Goal: Task Accomplishment & Management: Use online tool/utility

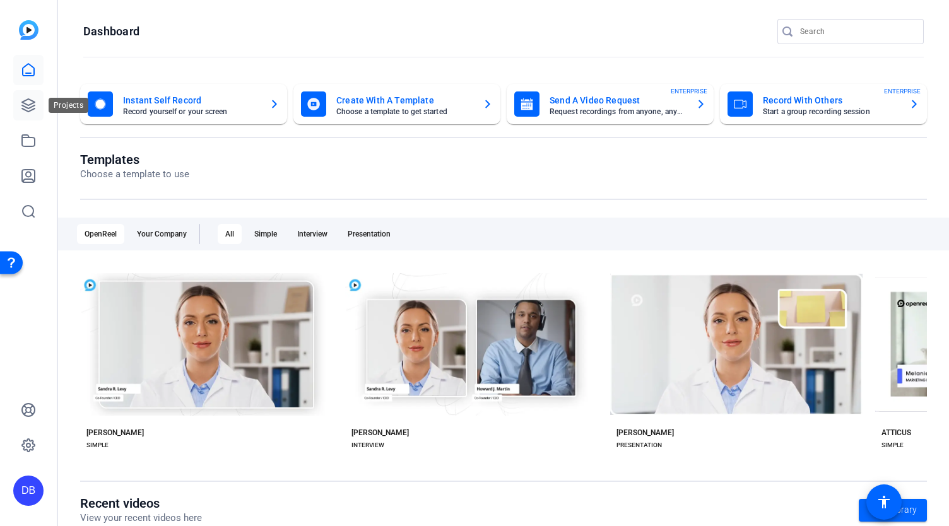
click at [25, 103] on icon at bounding box center [28, 105] width 15 height 15
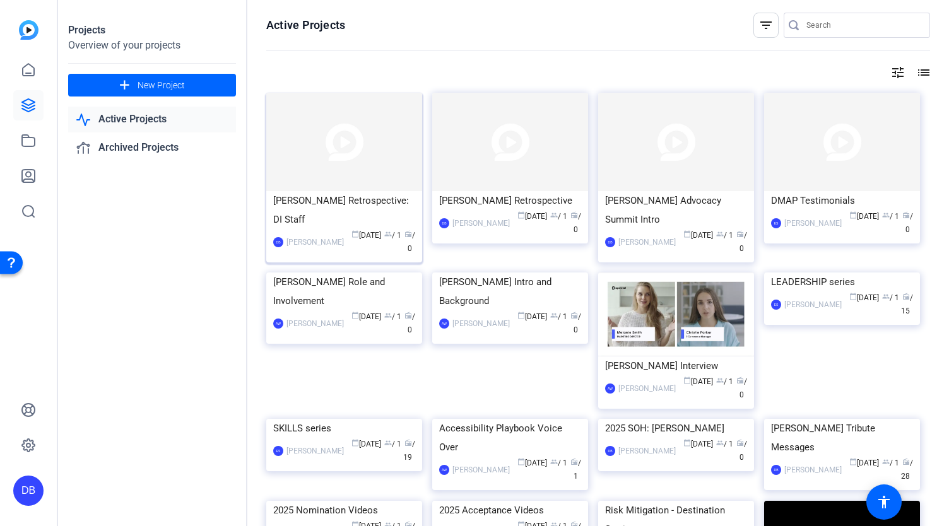
click at [309, 201] on div "Rori Retrospective: DI Staff" at bounding box center [344, 210] width 142 height 38
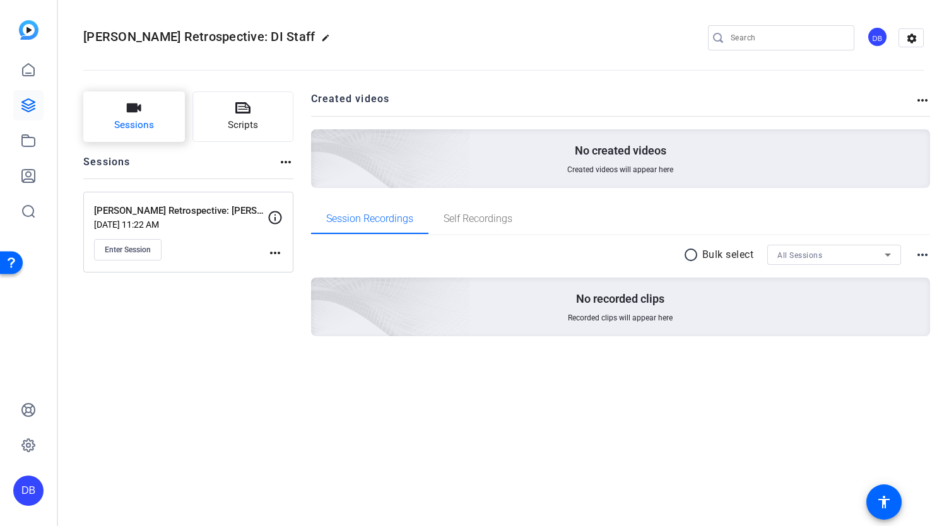
click at [158, 112] on button "Sessions" at bounding box center [134, 116] width 102 height 50
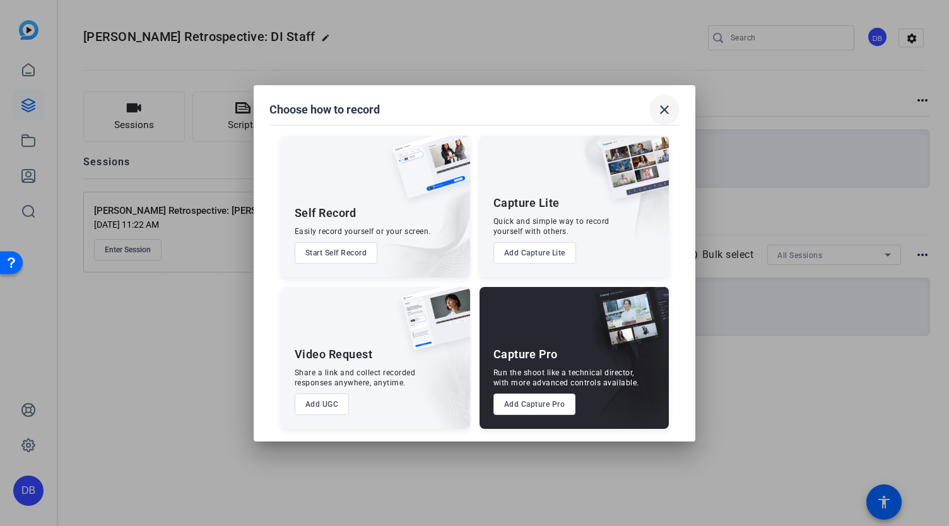
click at [669, 110] on mat-icon "close" at bounding box center [664, 109] width 15 height 15
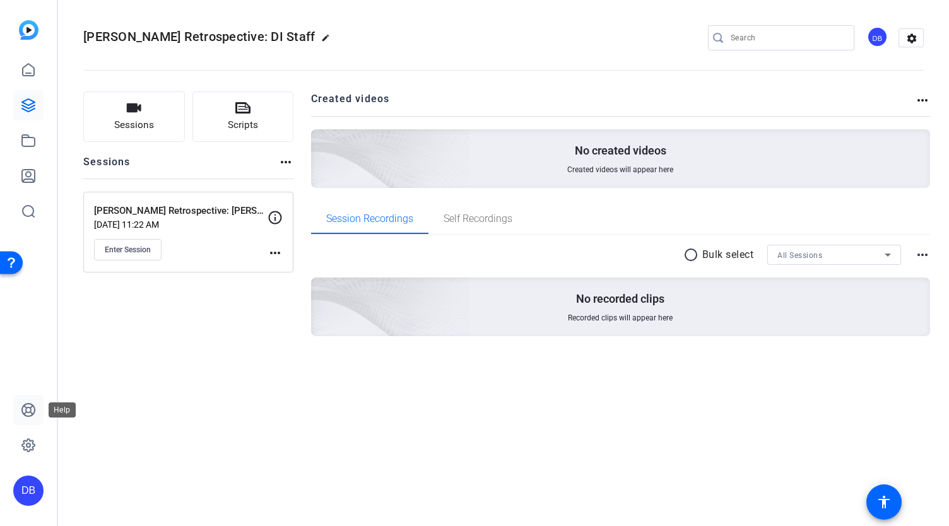
click at [23, 409] on icon at bounding box center [28, 410] width 15 height 15
click at [162, 117] on button "Sessions" at bounding box center [134, 116] width 102 height 50
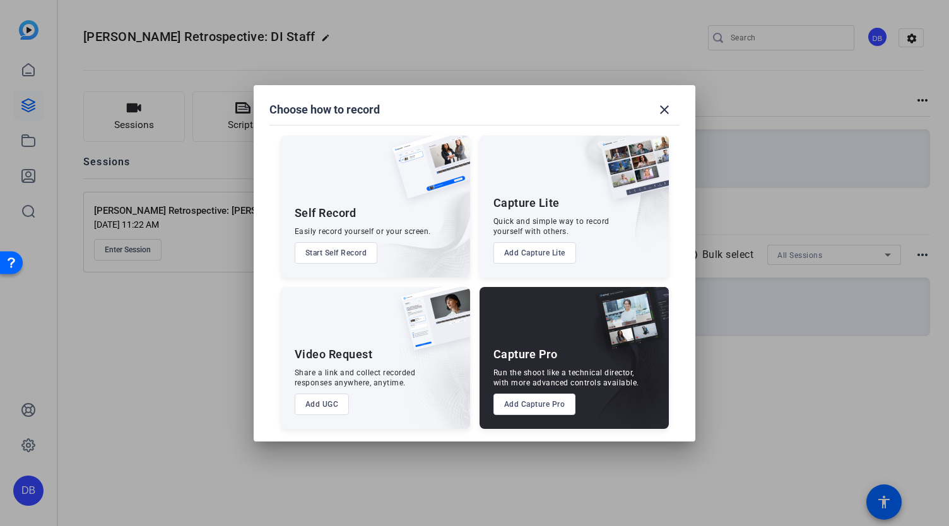
click at [543, 248] on button "Add Capture Lite" at bounding box center [534, 252] width 83 height 21
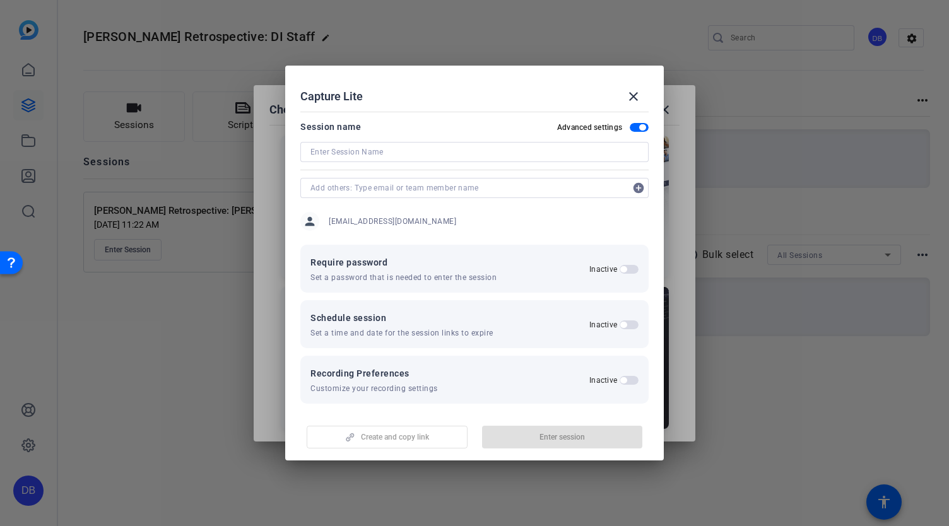
click at [399, 147] on input at bounding box center [474, 151] width 328 height 15
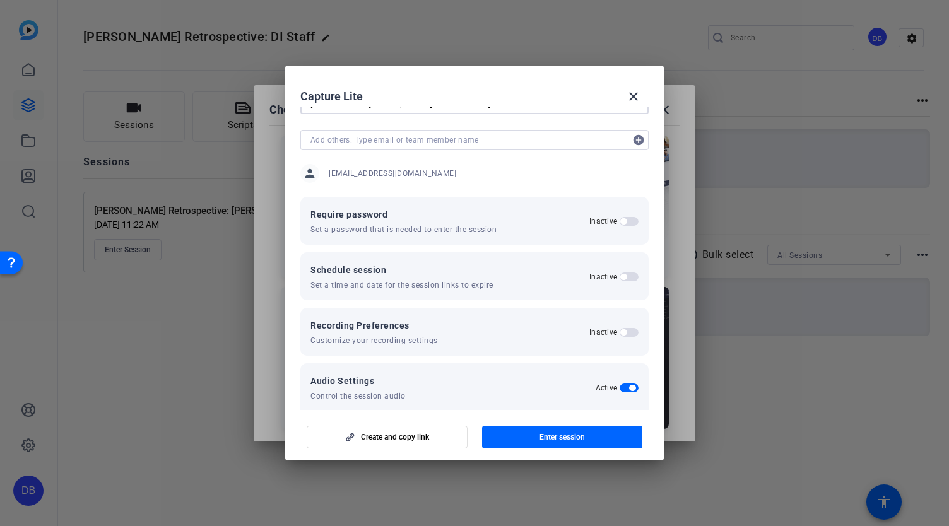
scroll to position [116, 0]
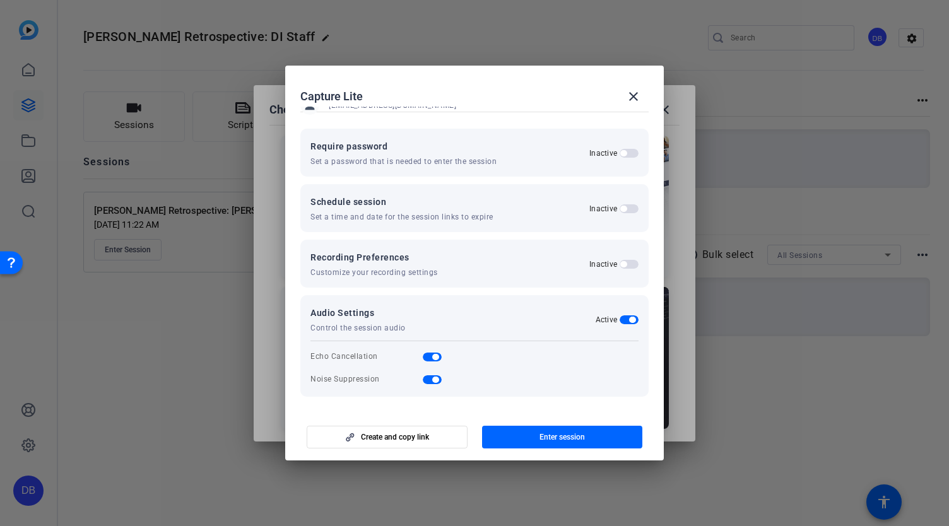
type input "[PERSON_NAME] Restrospective: [PERSON_NAME]"
click at [623, 322] on span "button" at bounding box center [629, 319] width 19 height 9
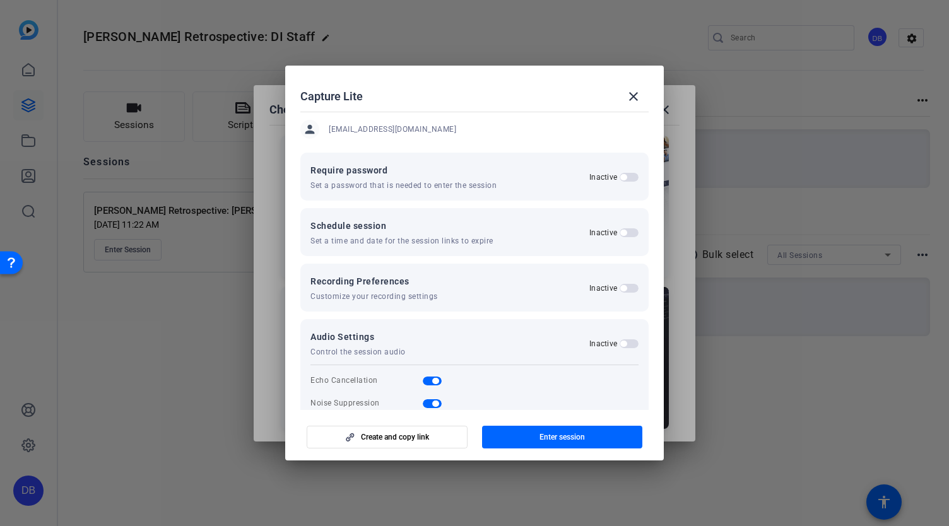
scroll to position [63, 0]
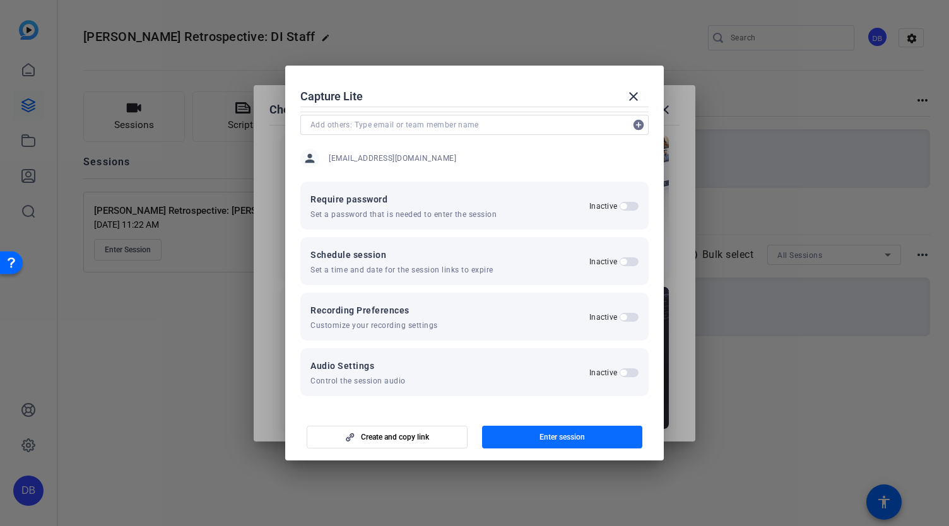
click at [565, 433] on span "Enter session" at bounding box center [561, 437] width 45 height 10
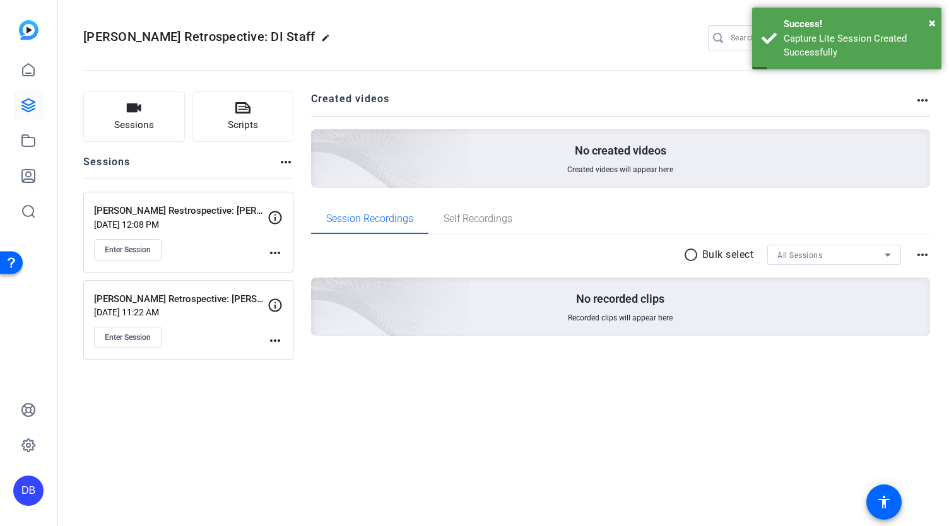
click at [275, 250] on mat-icon "more_horiz" at bounding box center [275, 252] width 15 height 15
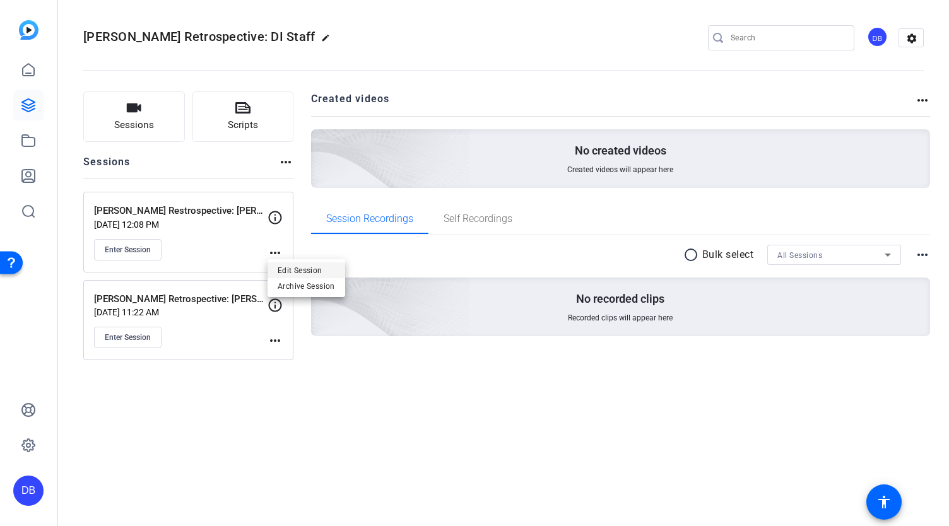
click at [286, 270] on span "Edit Session" at bounding box center [306, 270] width 57 height 15
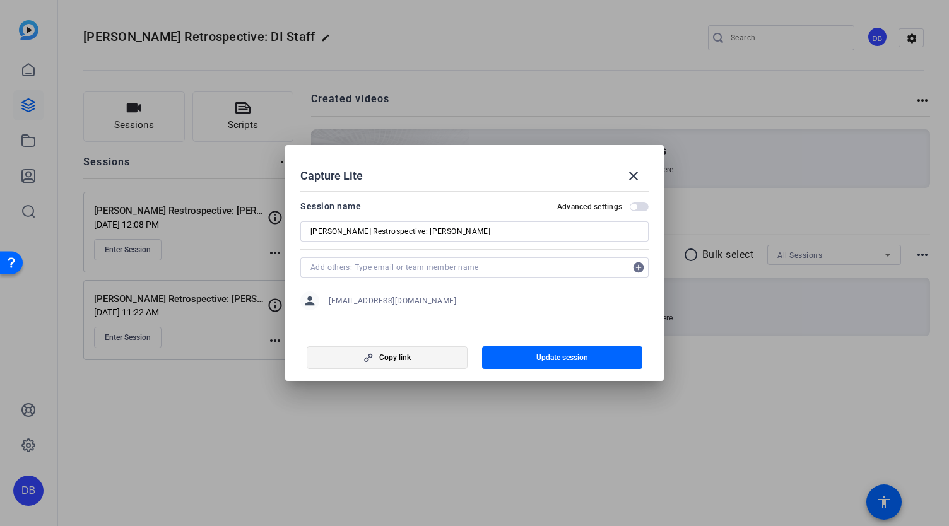
click at [372, 362] on icon "button" at bounding box center [368, 357] width 16 height 9
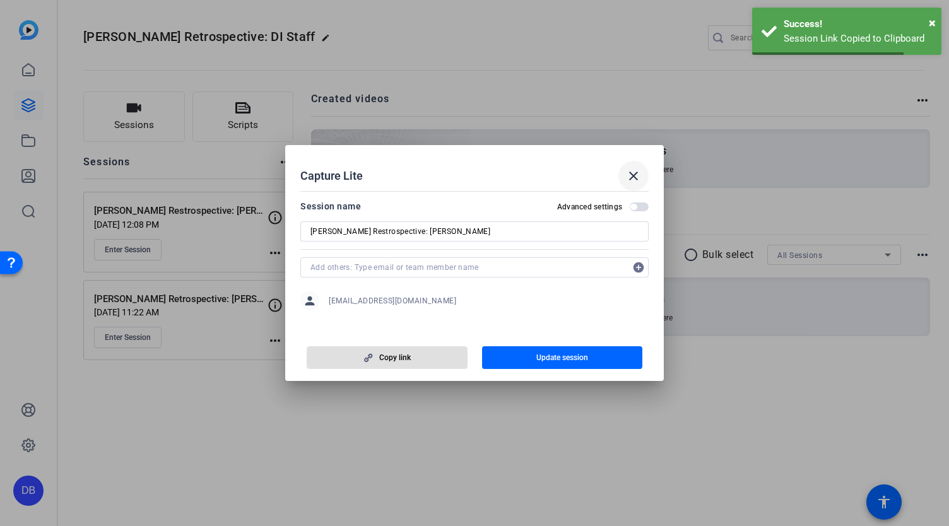
click at [633, 173] on mat-icon "close" at bounding box center [633, 175] width 15 height 15
